Goal: Find contact information: Find contact information

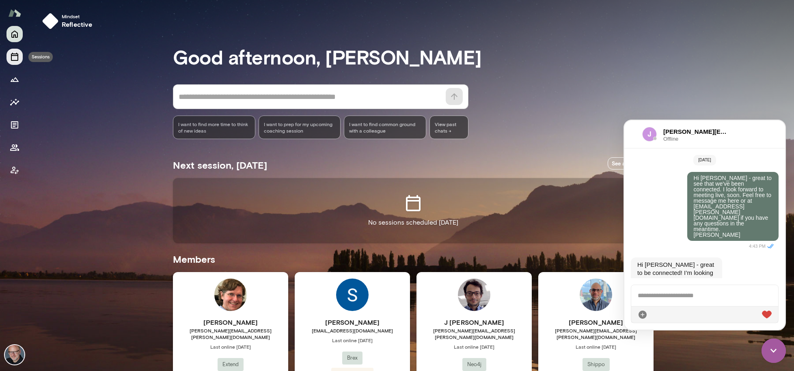
scroll to position [93, 0]
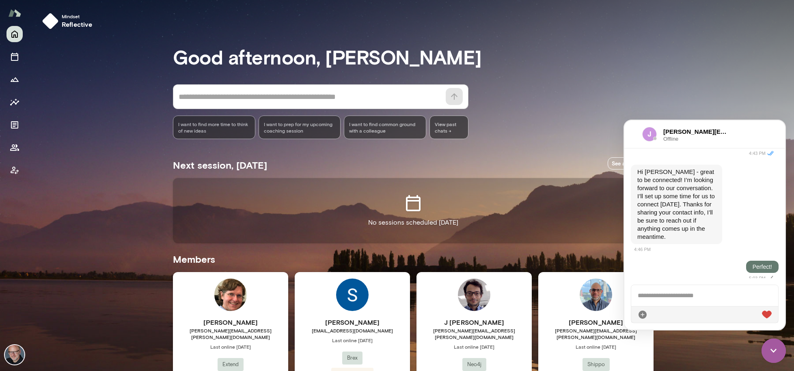
click at [776, 358] on img at bounding box center [773, 351] width 24 height 24
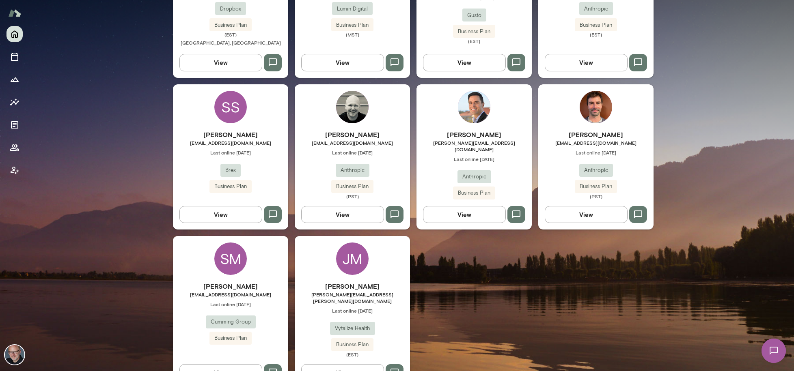
scroll to position [531, 0]
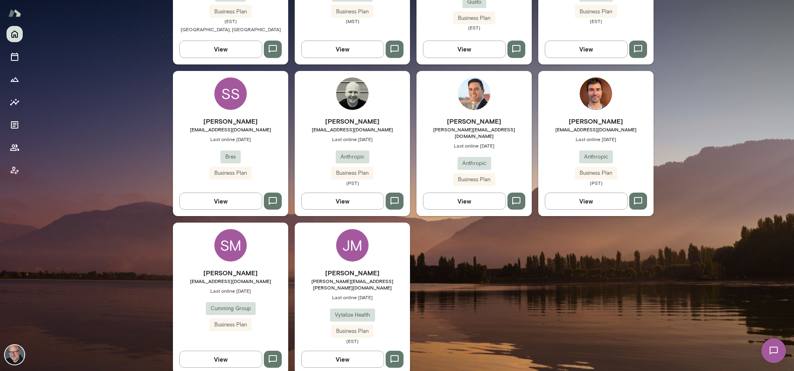
click at [366, 294] on span "Last online [DATE]" at bounding box center [352, 297] width 115 height 6
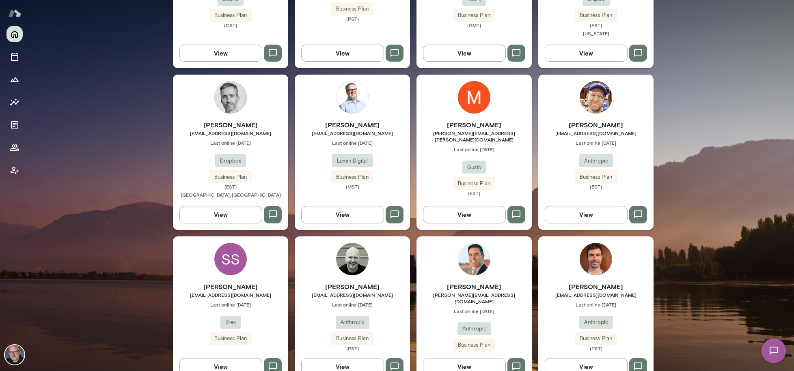
scroll to position [444, 0]
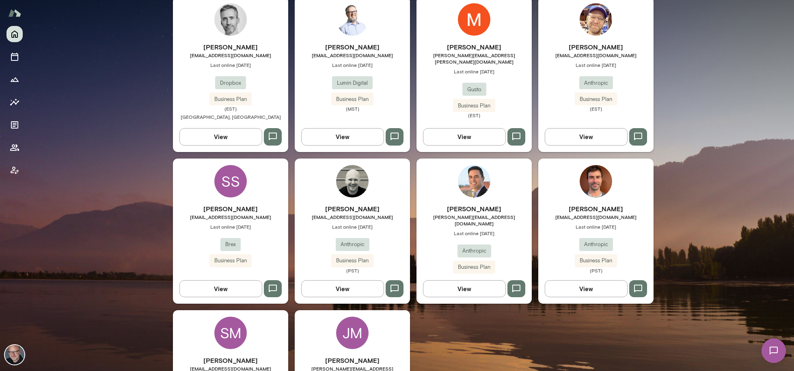
click at [244, 356] on h6 "[PERSON_NAME]" at bounding box center [230, 361] width 115 height 10
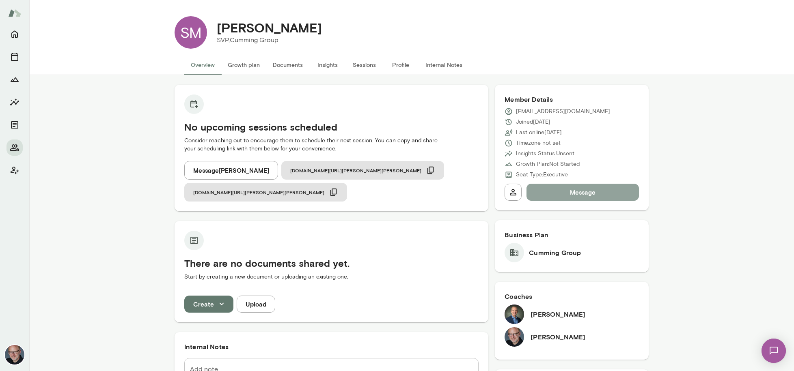
click at [560, 195] on button "Message" at bounding box center [582, 192] width 112 height 17
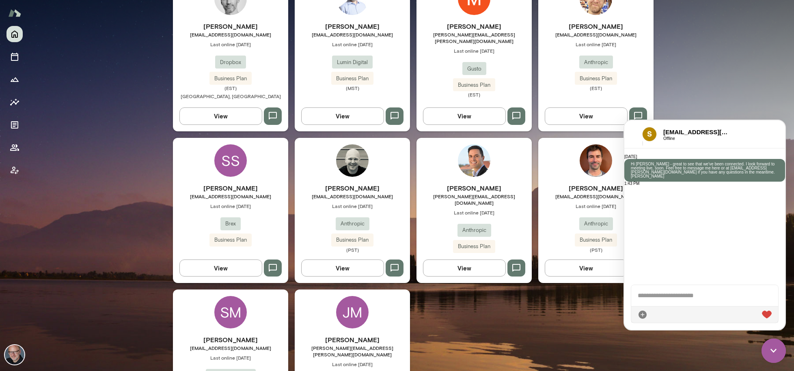
scroll to position [531, 0]
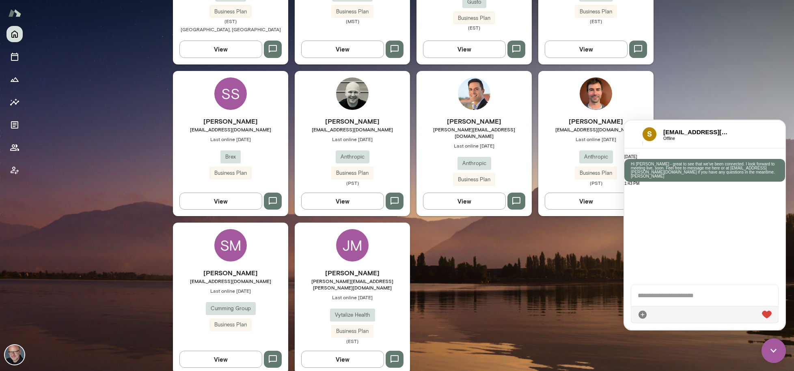
click at [569, 128] on div "[PERSON_NAME] [EMAIL_ADDRESS][DOMAIN_NAME] Last online [DATE] Anthropic Busines…" at bounding box center [595, 151] width 115 height 70
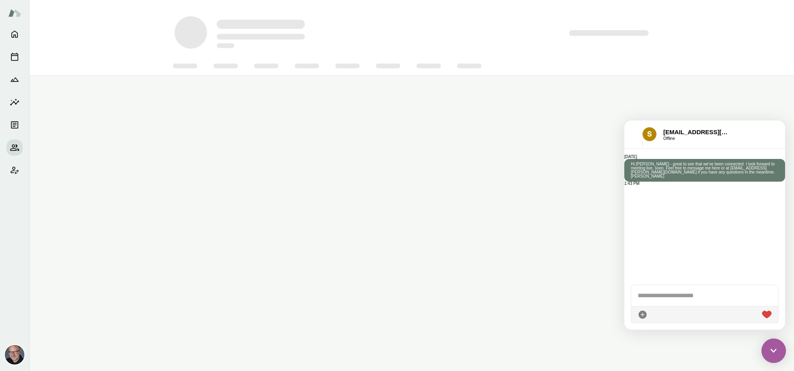
click at [772, 353] on img at bounding box center [773, 351] width 24 height 24
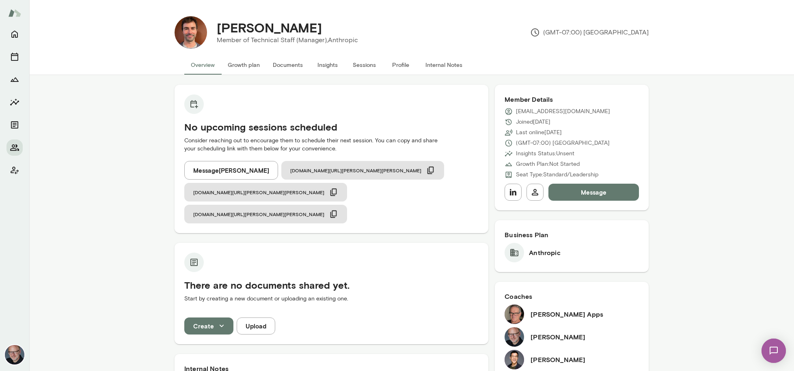
click at [586, 194] on button "Message" at bounding box center [593, 192] width 90 height 17
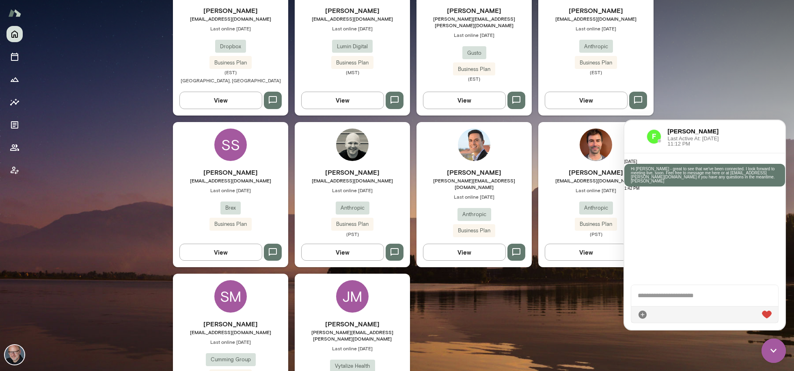
scroll to position [531, 0]
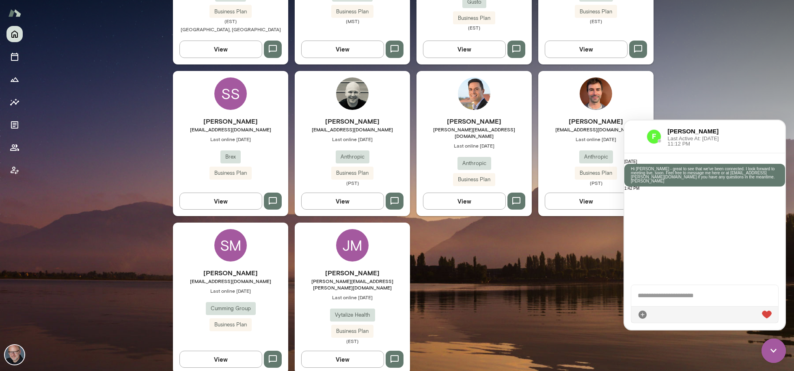
click at [447, 116] on h6 "[PERSON_NAME]" at bounding box center [473, 121] width 115 height 10
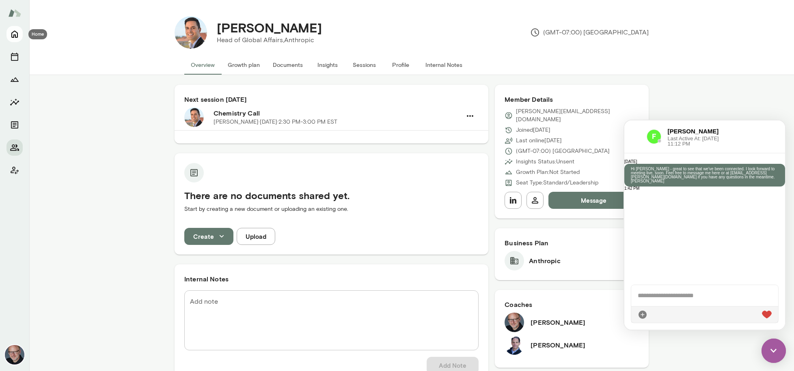
click at [13, 35] on icon "Home" at bounding box center [15, 34] width 10 height 10
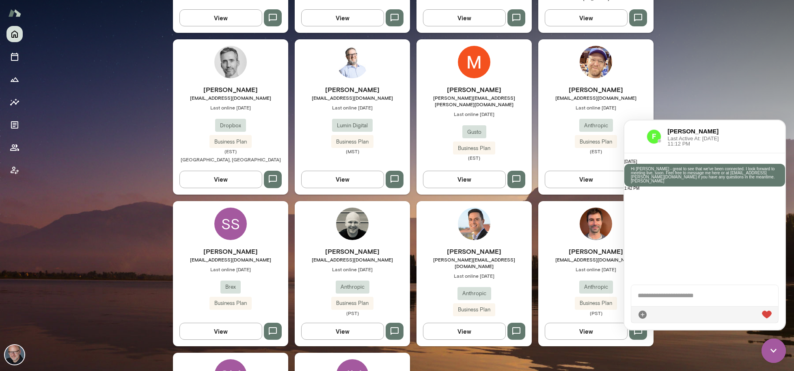
scroll to position [438, 0]
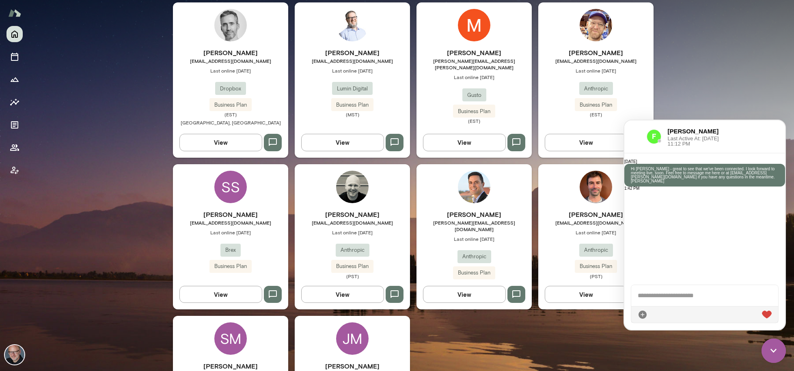
click at [357, 210] on h6 "[PERSON_NAME]" at bounding box center [352, 215] width 115 height 10
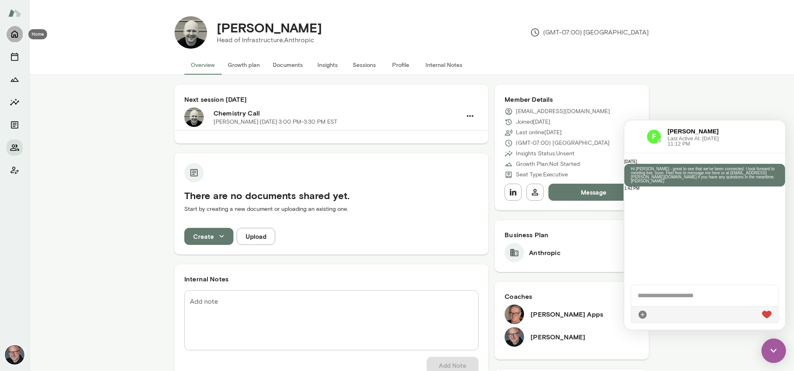
click at [13, 32] on icon "Home" at bounding box center [14, 34] width 6 height 7
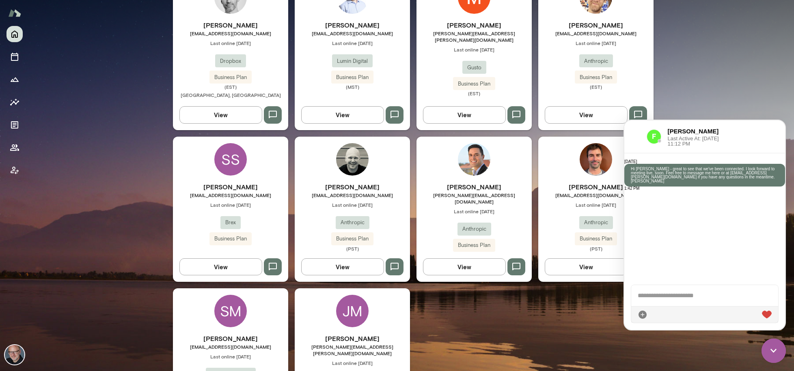
scroll to position [466, 0]
click at [215, 182] on h6 "[PERSON_NAME]" at bounding box center [230, 187] width 115 height 10
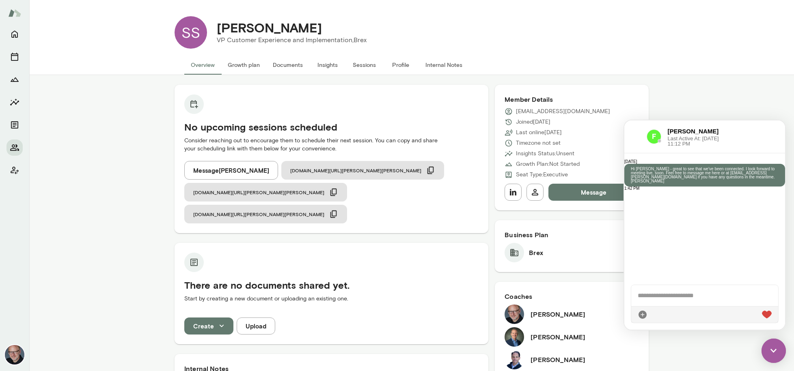
click at [774, 351] on img at bounding box center [773, 351] width 24 height 24
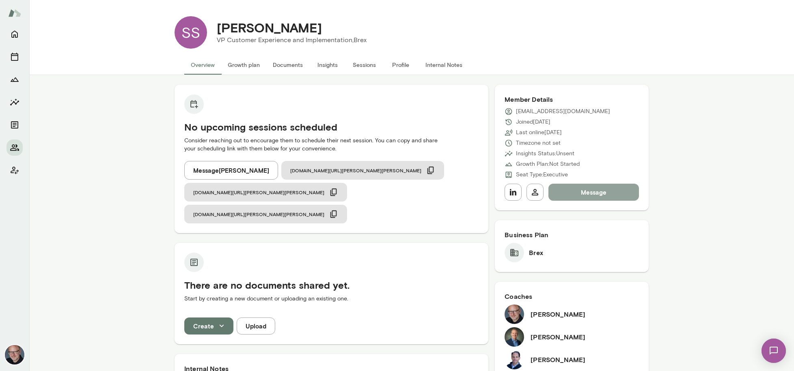
click at [614, 196] on button "Message" at bounding box center [593, 192] width 90 height 17
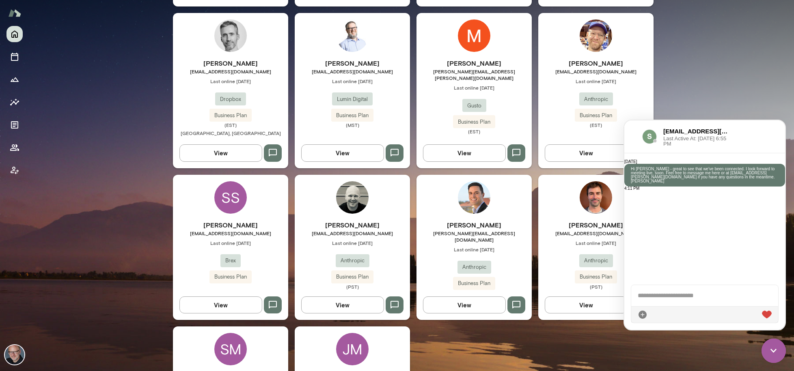
scroll to position [419, 0]
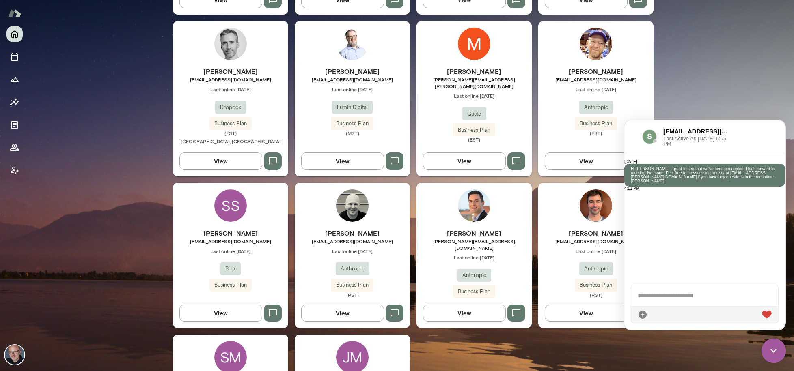
click at [577, 76] on span "[EMAIL_ADDRESS][DOMAIN_NAME]" at bounding box center [595, 79] width 115 height 6
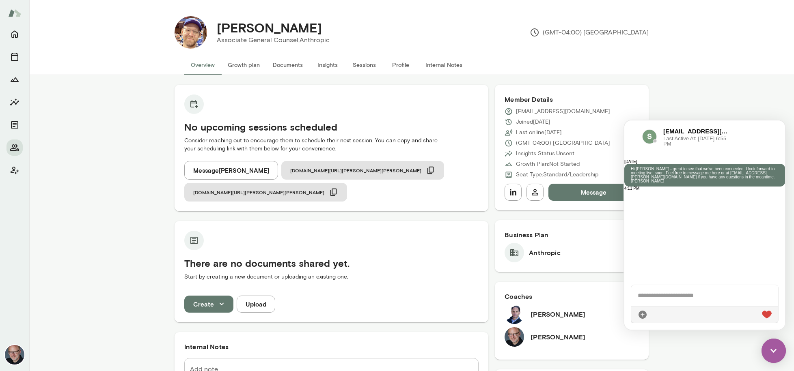
click at [597, 188] on button "Message" at bounding box center [593, 192] width 90 height 17
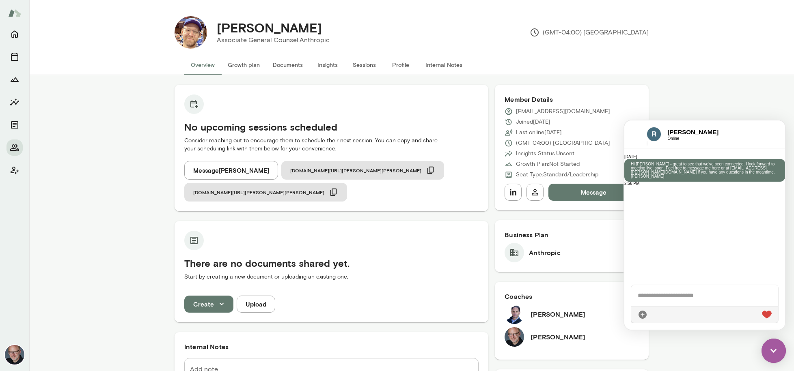
click at [15, 43] on div at bounding box center [14, 102] width 16 height 153
click at [15, 37] on icon "Home" at bounding box center [14, 34] width 6 height 7
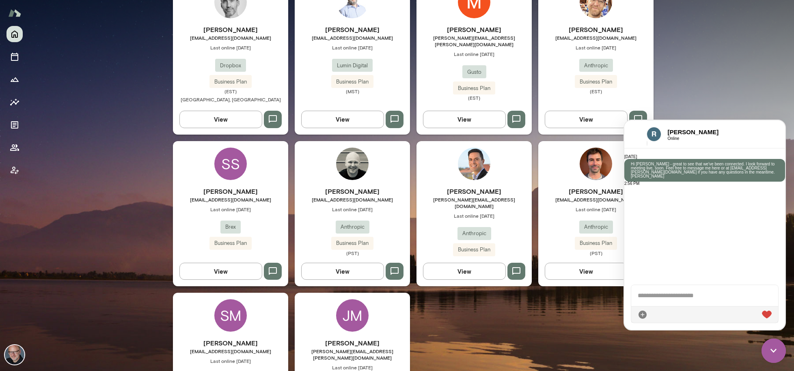
scroll to position [353, 0]
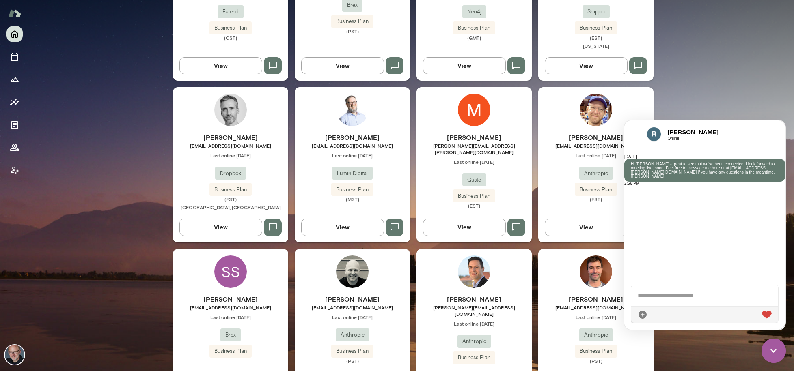
click at [583, 142] on span "[EMAIL_ADDRESS][DOMAIN_NAME]" at bounding box center [595, 145] width 115 height 6
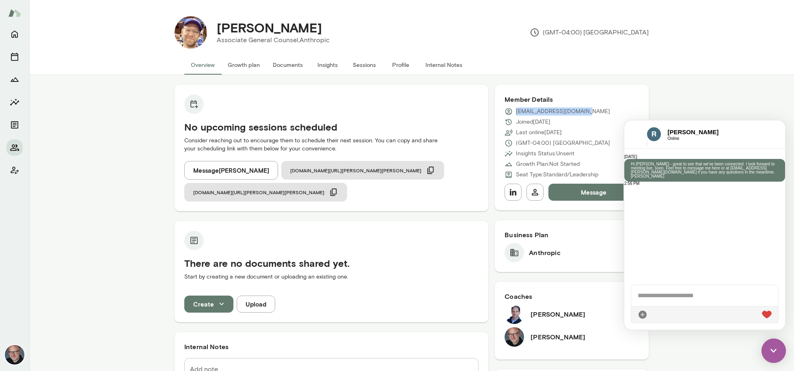
drag, startPoint x: 517, startPoint y: 111, endPoint x: 592, endPoint y: 114, distance: 74.7
click at [592, 114] on div "[EMAIL_ADDRESS][DOMAIN_NAME]" at bounding box center [571, 112] width 134 height 8
copy p "[EMAIL_ADDRESS][DOMAIN_NAME]"
